Goal: Task Accomplishment & Management: Manage account settings

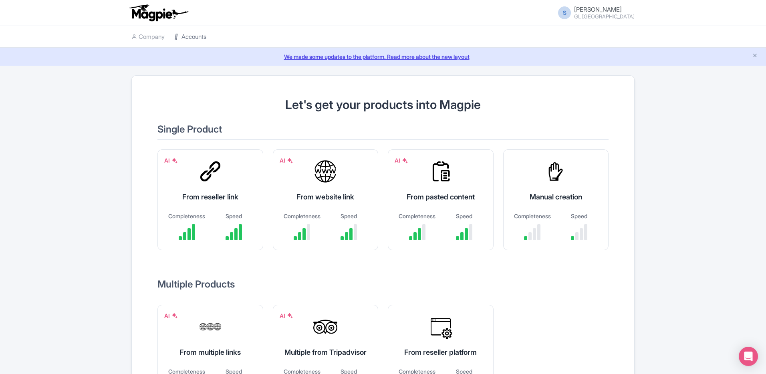
click at [200, 38] on link "Accounts" at bounding box center [190, 37] width 32 height 22
click at [190, 36] on link "Accounts" at bounding box center [190, 37] width 32 height 22
click at [194, 36] on link "Accounts" at bounding box center [190, 37] width 32 height 22
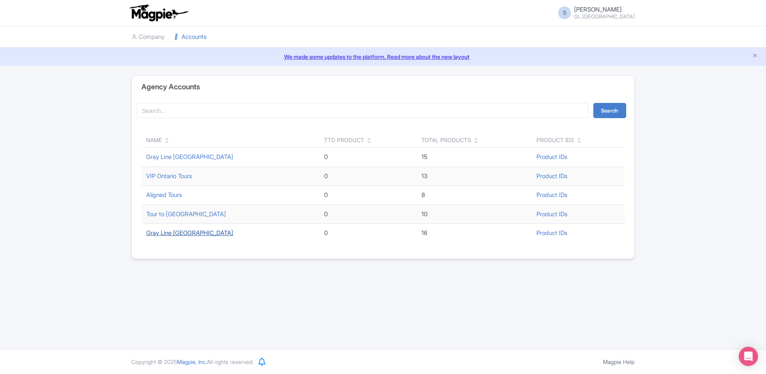
click at [177, 236] on link "Gray Line Toronto" at bounding box center [189, 233] width 87 height 8
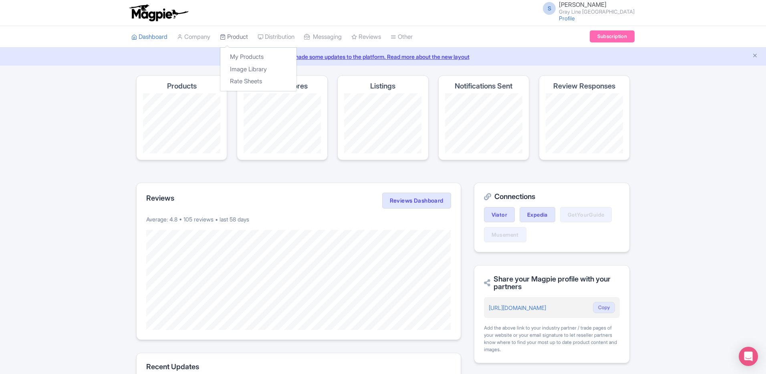
click at [246, 33] on link "Product" at bounding box center [234, 37] width 28 height 22
click at [236, 52] on link "My Products" at bounding box center [258, 57] width 76 height 12
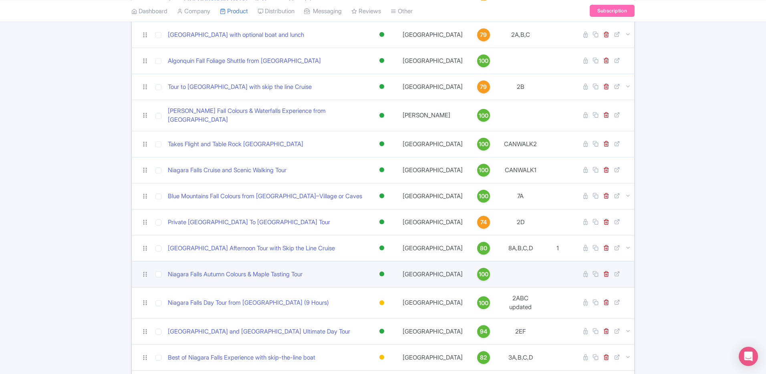
scroll to position [133, 0]
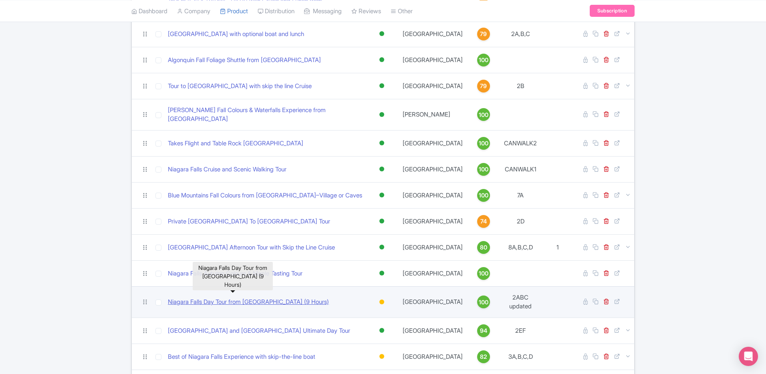
click at [278, 298] on link "Niagara Falls Day Tour from [GEOGRAPHIC_DATA] (9 Hours)" at bounding box center [248, 302] width 161 height 9
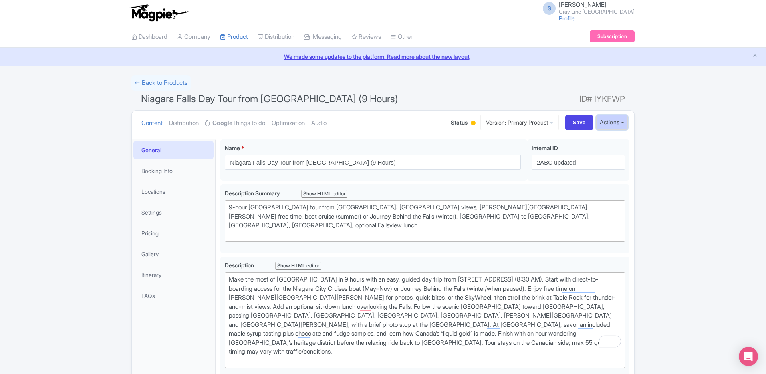
click at [612, 127] on button "Actions" at bounding box center [612, 122] width 32 height 15
click at [584, 141] on link "View on Magpie" at bounding box center [586, 140] width 83 height 12
click at [600, 123] on button "Actions" at bounding box center [612, 122] width 32 height 15
click at [503, 154] on link "Industry Partner View" at bounding box center [506, 157] width 77 height 12
click at [613, 122] on button "Actions" at bounding box center [612, 122] width 32 height 15
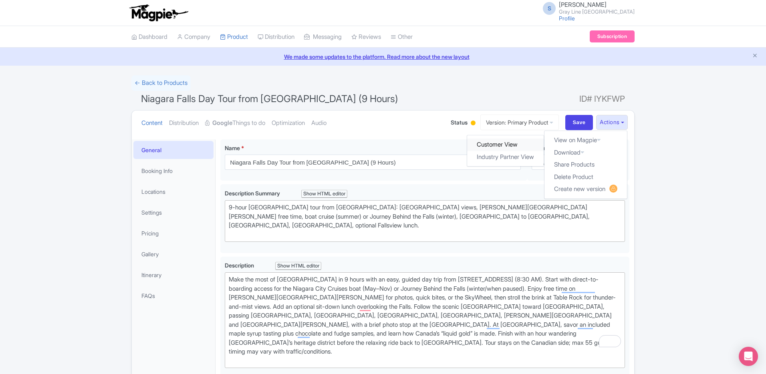
click at [520, 143] on link "Customer View" at bounding box center [506, 145] width 77 height 12
